Goal: Find specific page/section: Find specific page/section

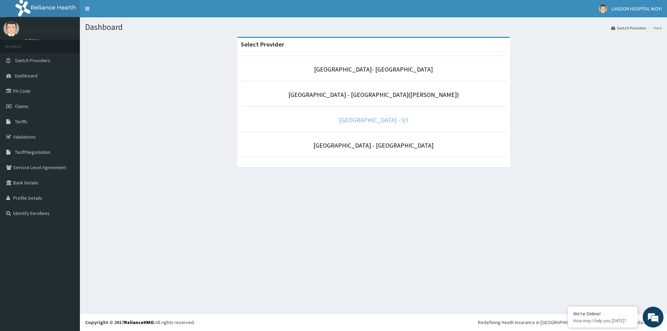
click at [392, 122] on link "[GEOGRAPHIC_DATA] - V/I" at bounding box center [373, 120] width 69 height 8
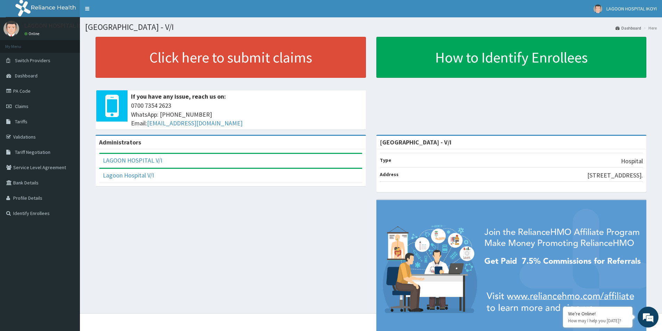
click at [427, 175] on li "Address [STREET_ADDRESS]." at bounding box center [511, 174] width 263 height 15
click at [19, 91] on link "PA Code" at bounding box center [40, 90] width 80 height 15
